Goal: Navigation & Orientation: Find specific page/section

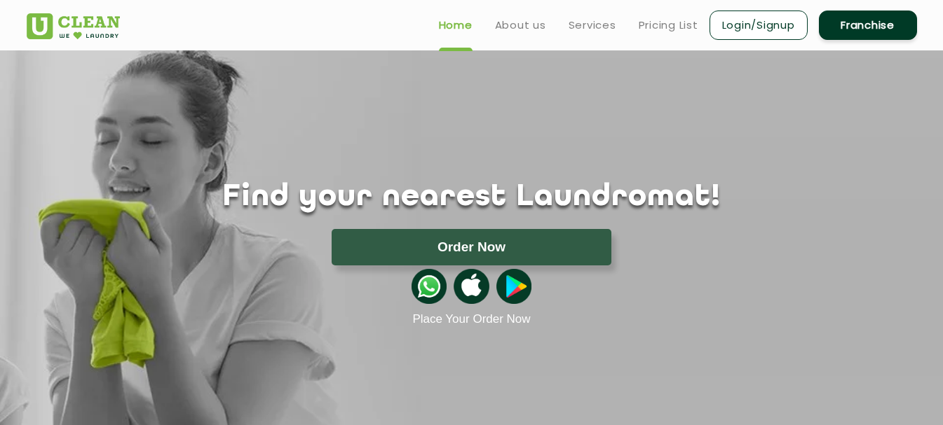
click at [857, 21] on link "Franchise" at bounding box center [868, 25] width 98 height 29
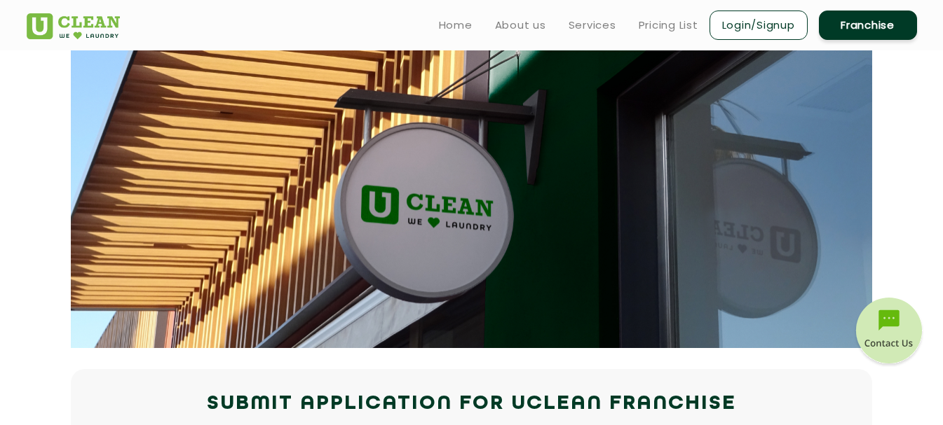
click at [886, 22] on link "Franchise" at bounding box center [868, 25] width 98 height 29
click at [847, 29] on link "Franchise" at bounding box center [868, 25] width 98 height 29
click at [871, 28] on link "Franchise" at bounding box center [868, 25] width 98 height 29
click at [765, 21] on link "Login/Signup" at bounding box center [758, 25] width 98 height 29
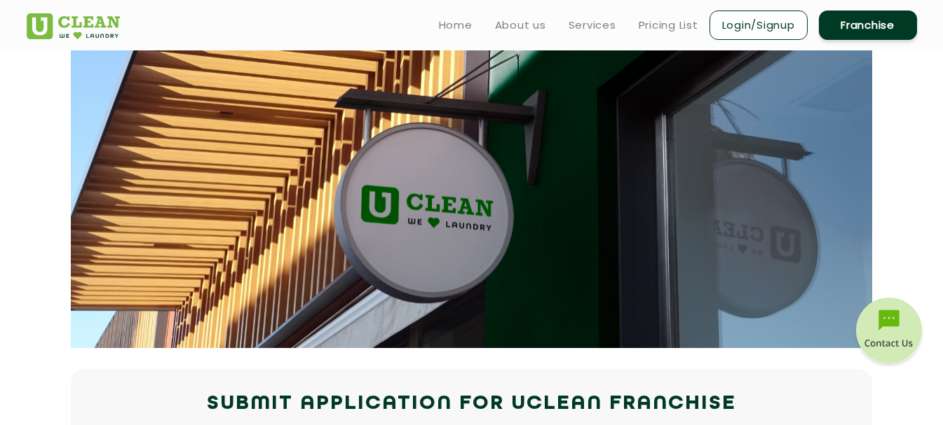
click at [765, 21] on link "Login/Signup" at bounding box center [758, 25] width 98 height 29
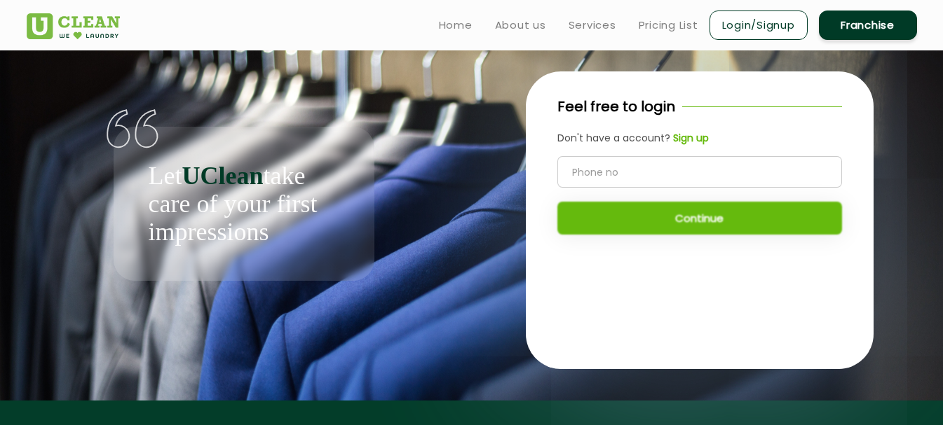
drag, startPoint x: 765, startPoint y: 21, endPoint x: 906, endPoint y: 12, distance: 141.2
click at [906, 12] on link "Franchise" at bounding box center [868, 25] width 98 height 29
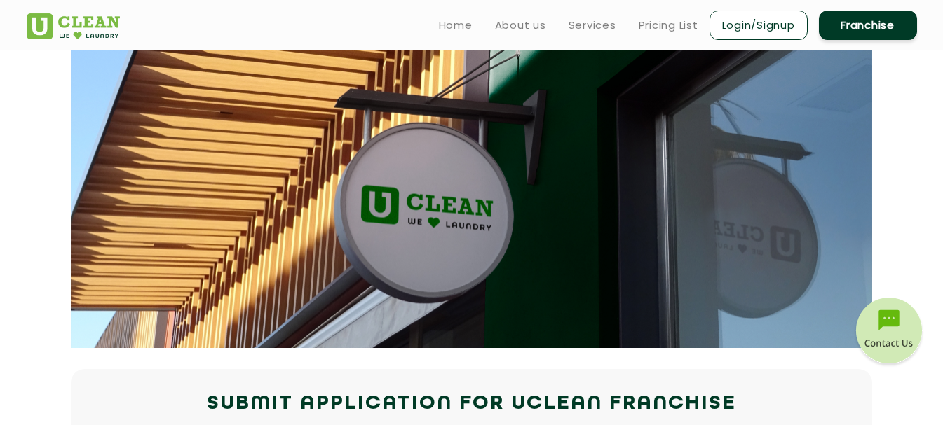
click at [856, 33] on link "Franchise" at bounding box center [868, 25] width 98 height 29
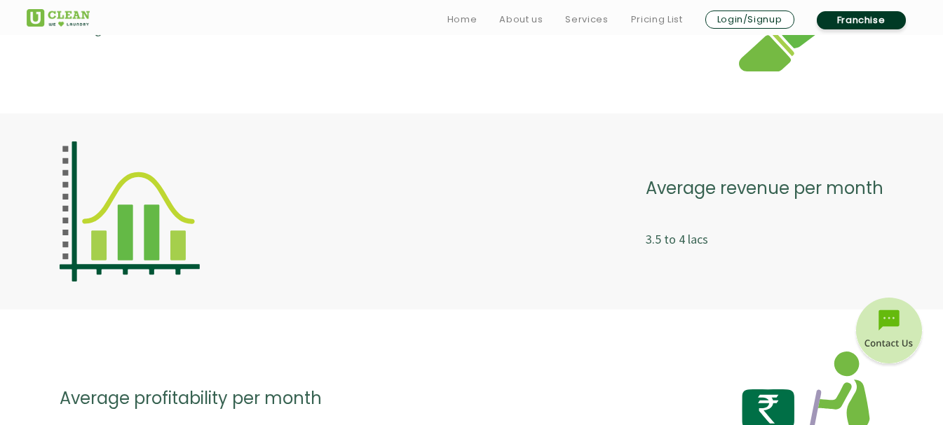
scroll to position [3154, 0]
